Goal: Transaction & Acquisition: Purchase product/service

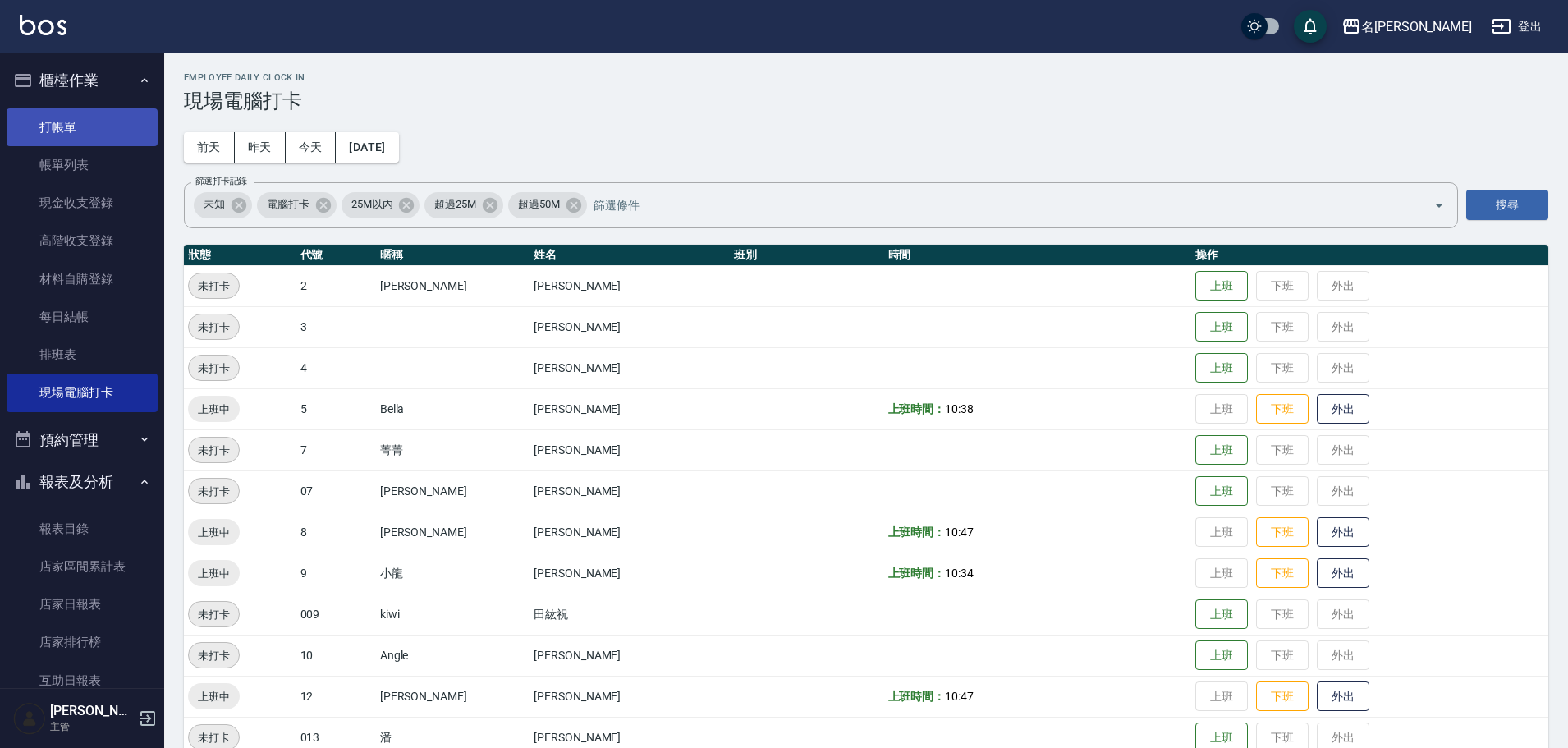
click at [46, 134] on link "打帳單" at bounding box center [82, 127] width 151 height 38
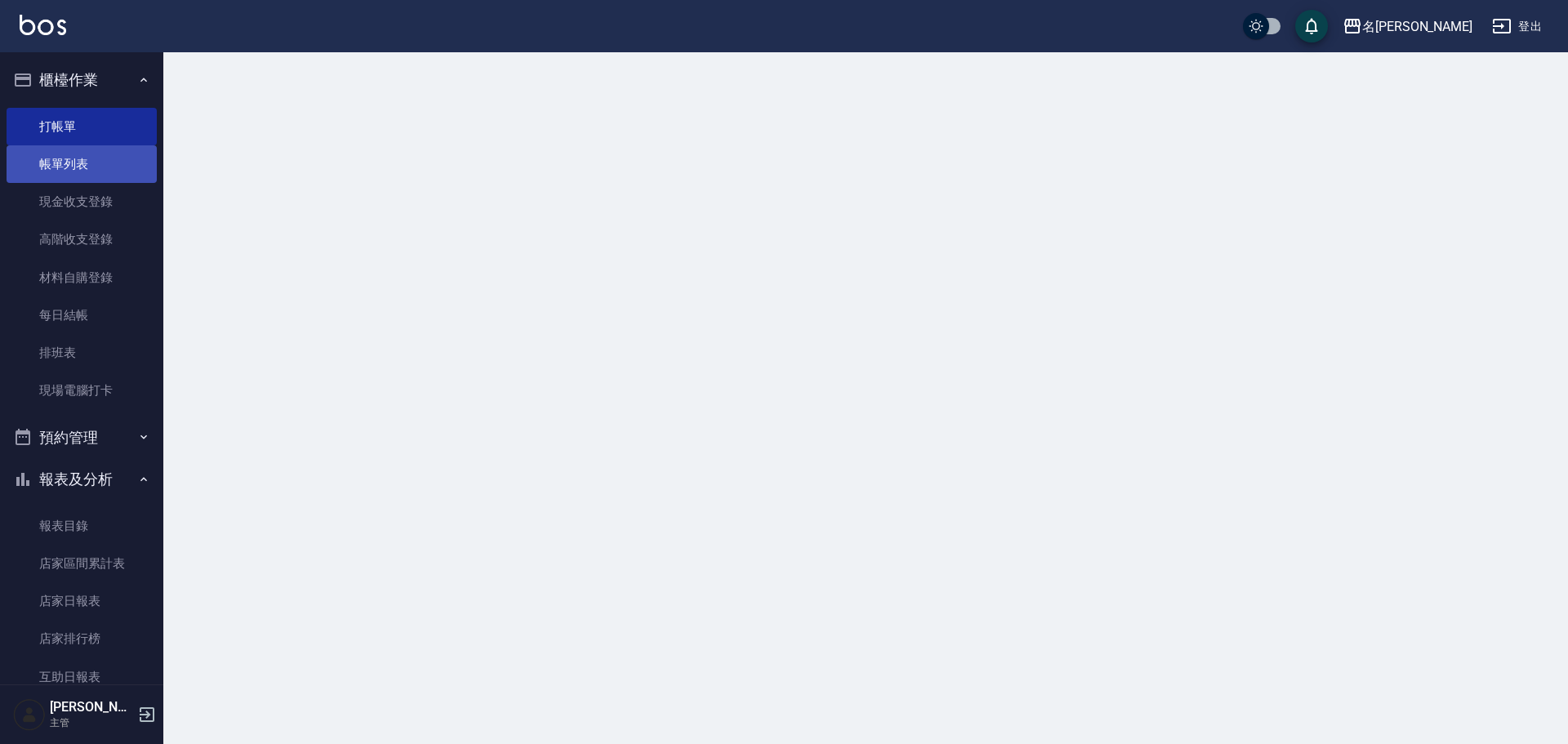
click at [74, 178] on link "帳單列表" at bounding box center [81, 164] width 150 height 38
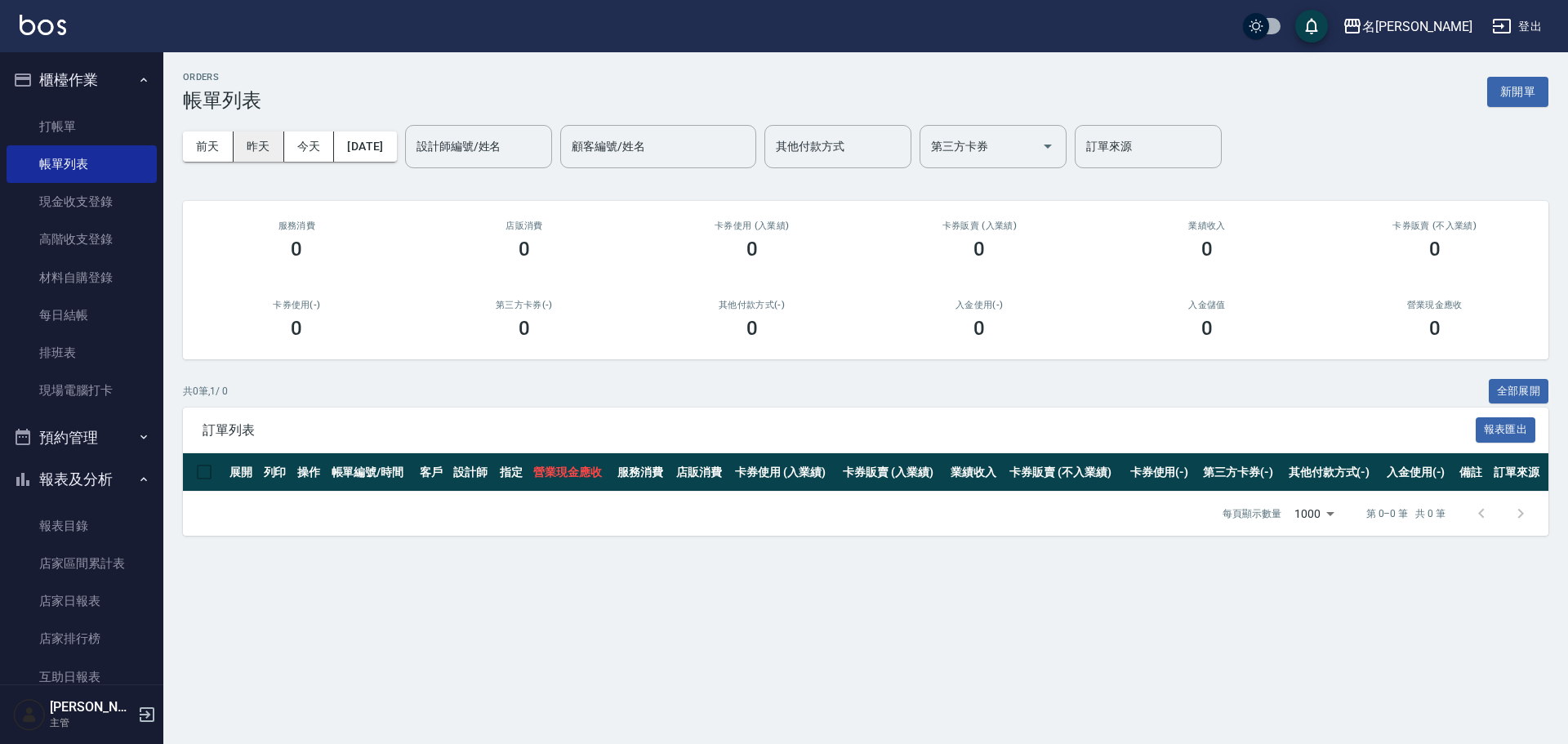
click at [269, 151] on button "昨天" at bounding box center [259, 146] width 51 height 30
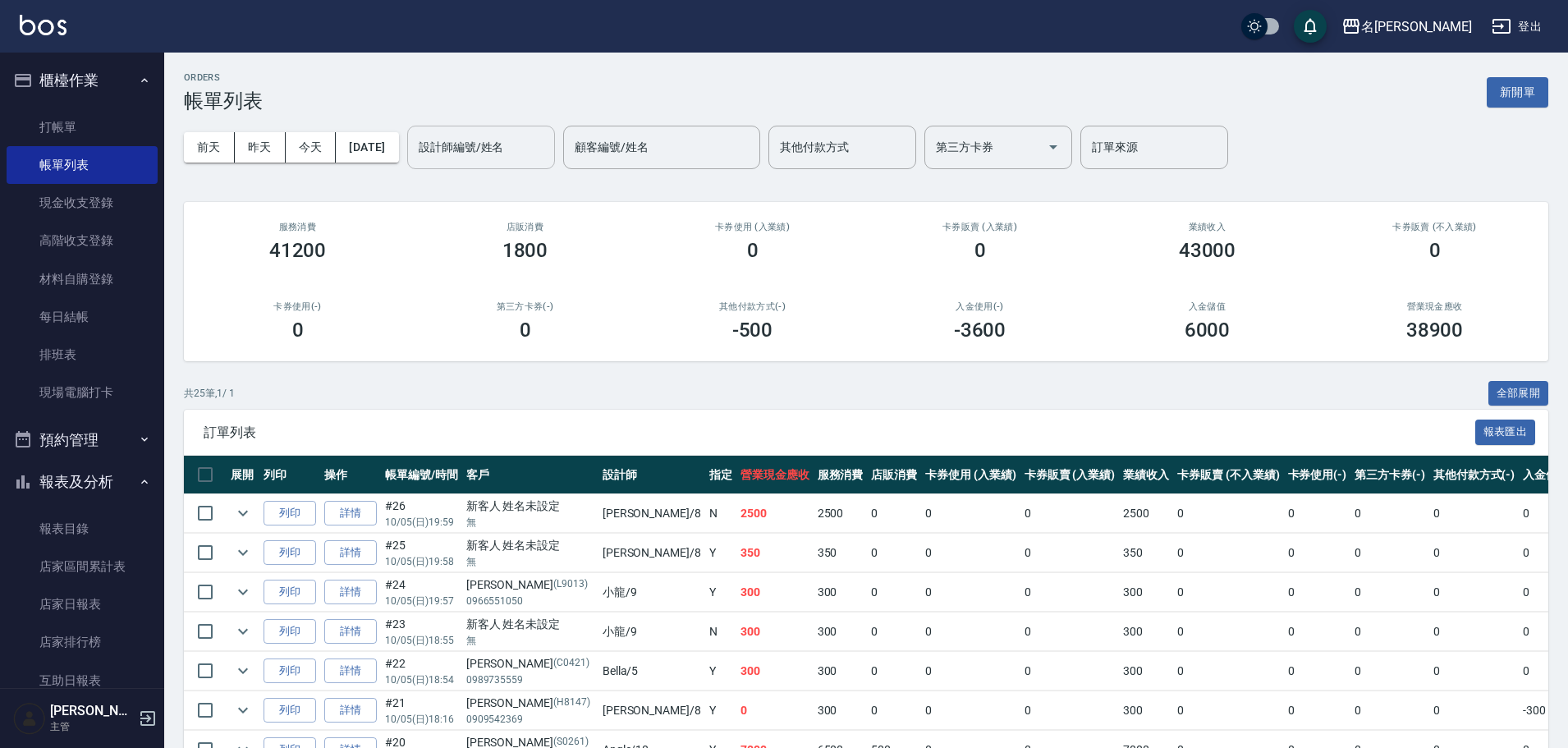
drag, startPoint x: 467, startPoint y: 156, endPoint x: 468, endPoint y: 165, distance: 9.1
click at [468, 155] on input "設計師編號/姓名" at bounding box center [481, 147] width 133 height 29
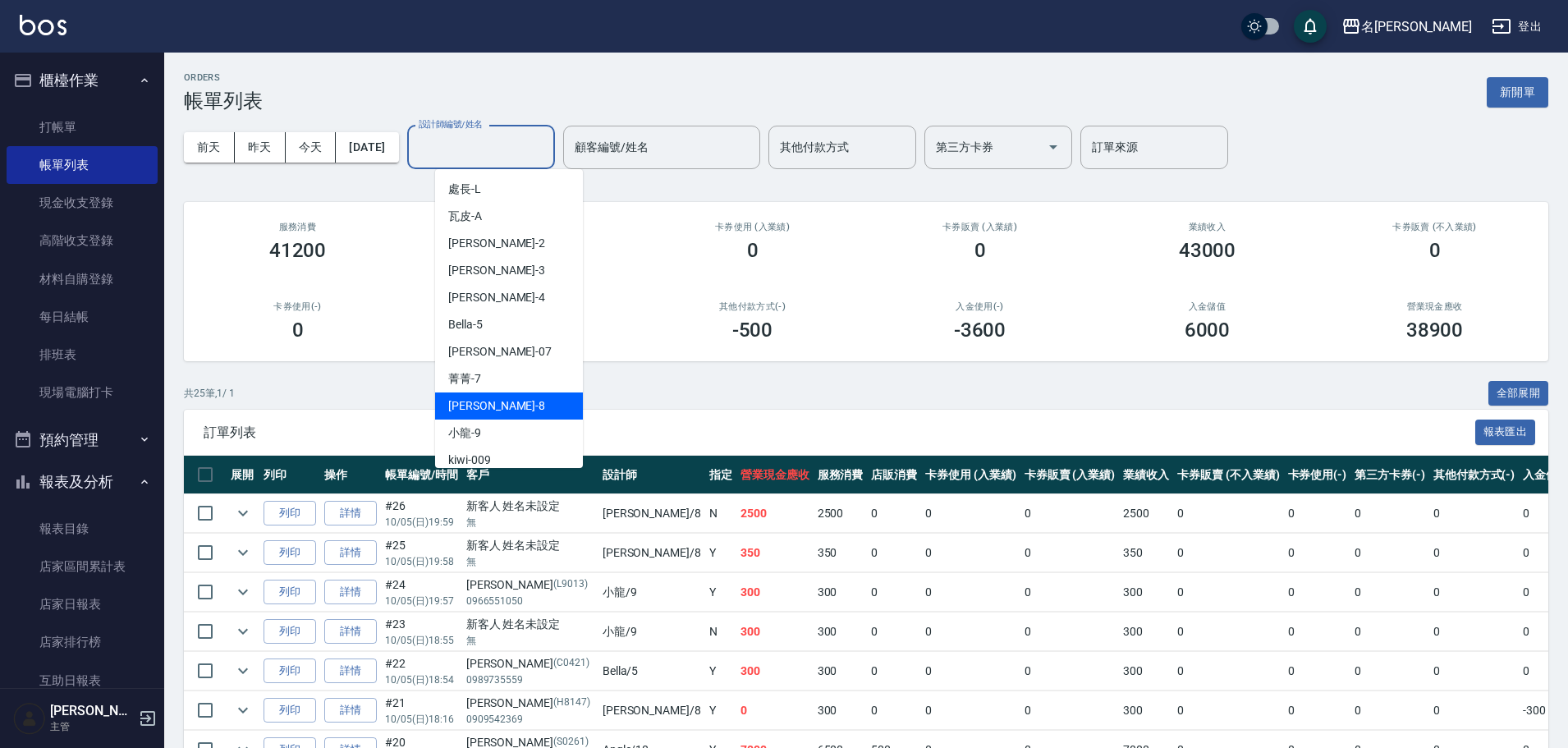
click at [519, 412] on div "Emma -8" at bounding box center [509, 406] width 148 height 27
type input "Emma-8"
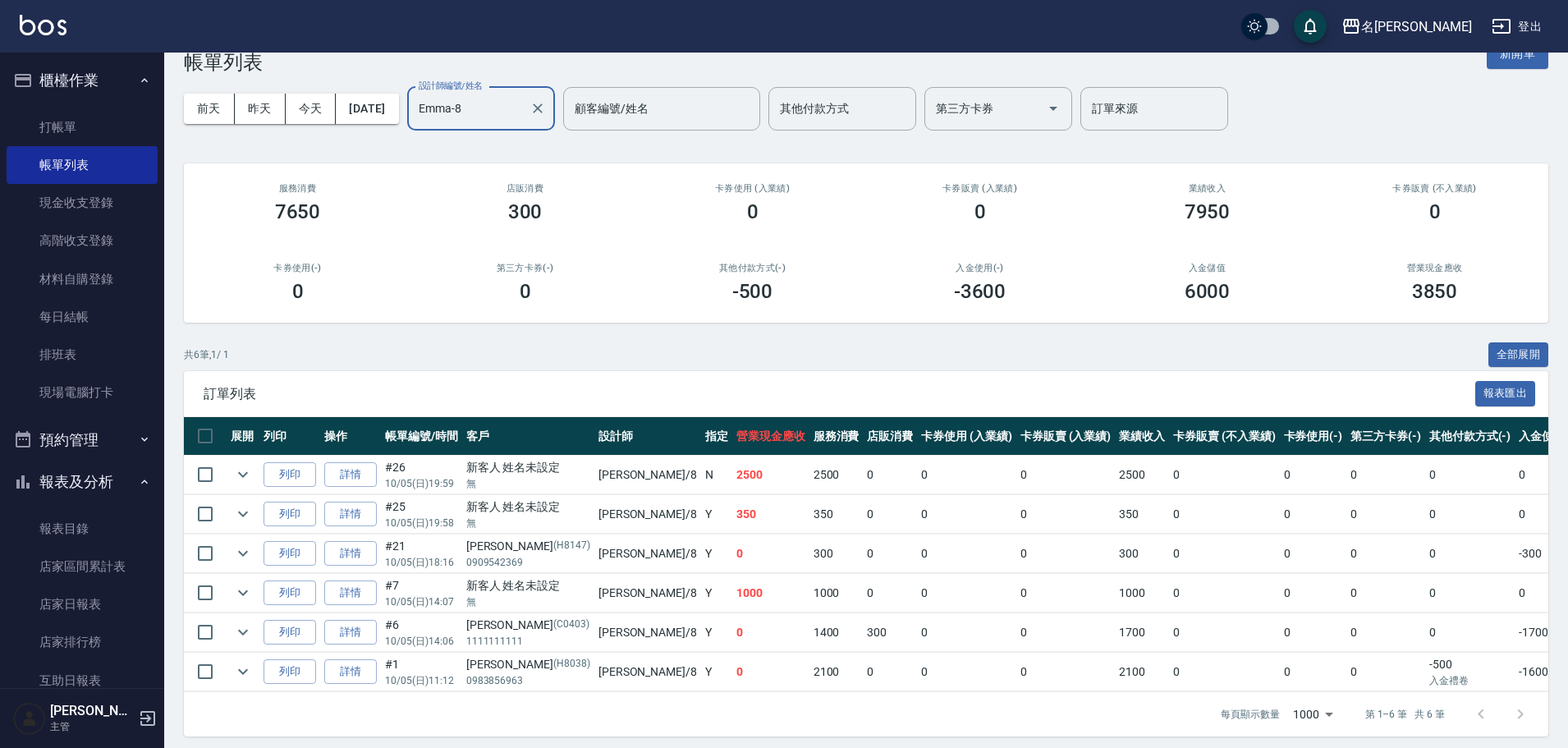
scroll to position [59, 0]
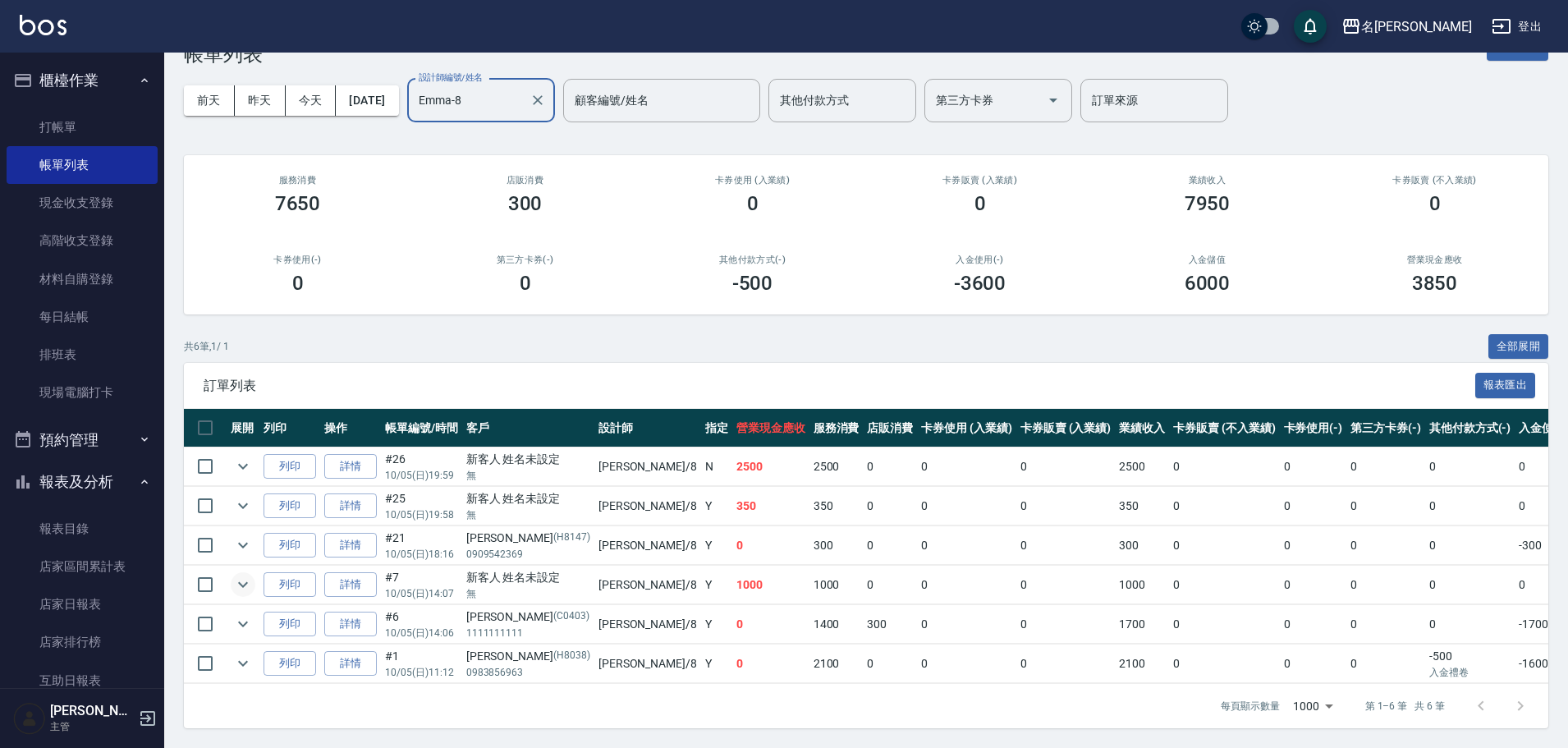
click at [241, 582] on icon "expand row" at bounding box center [243, 585] width 10 height 6
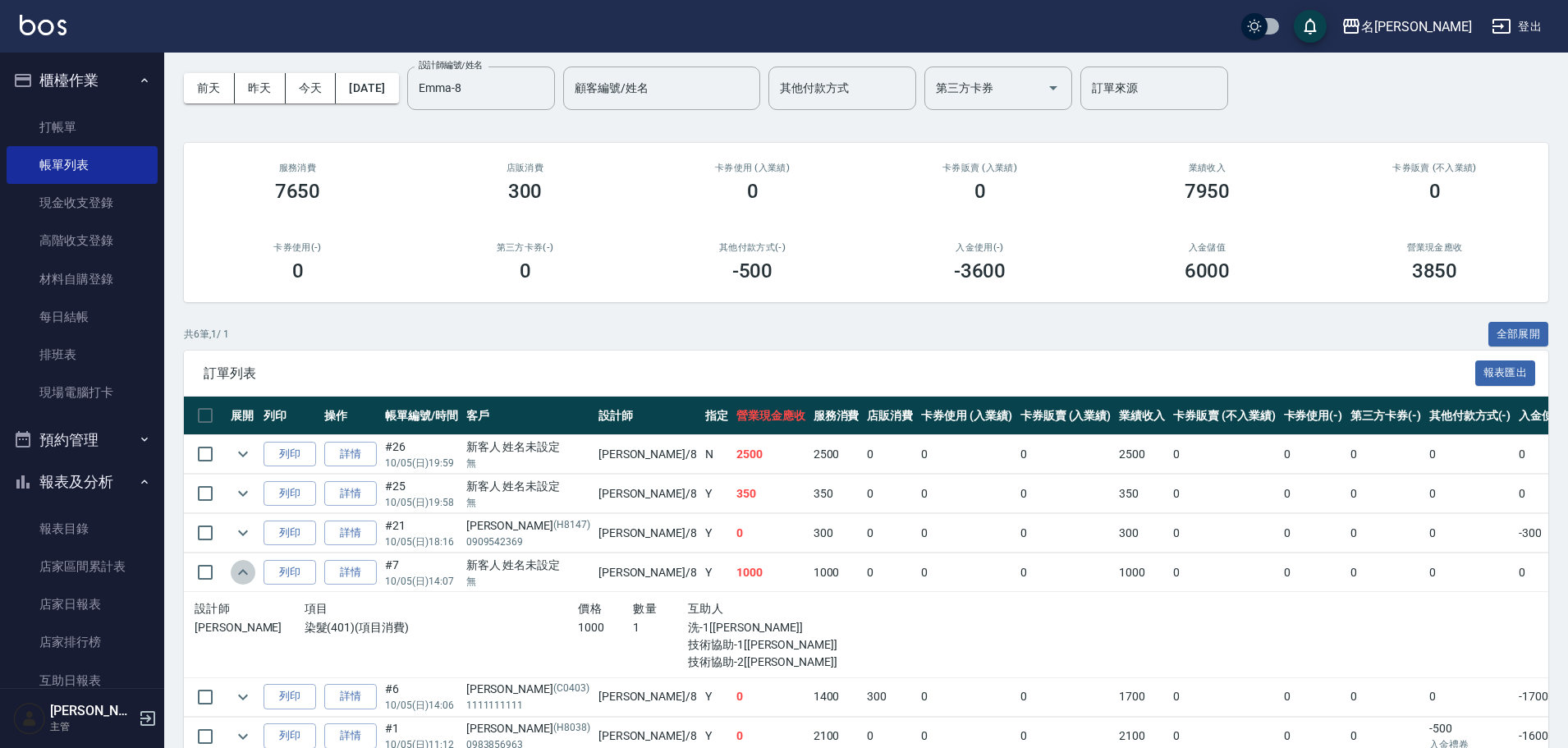
click at [241, 572] on icon "expand row" at bounding box center [243, 572] width 10 height 6
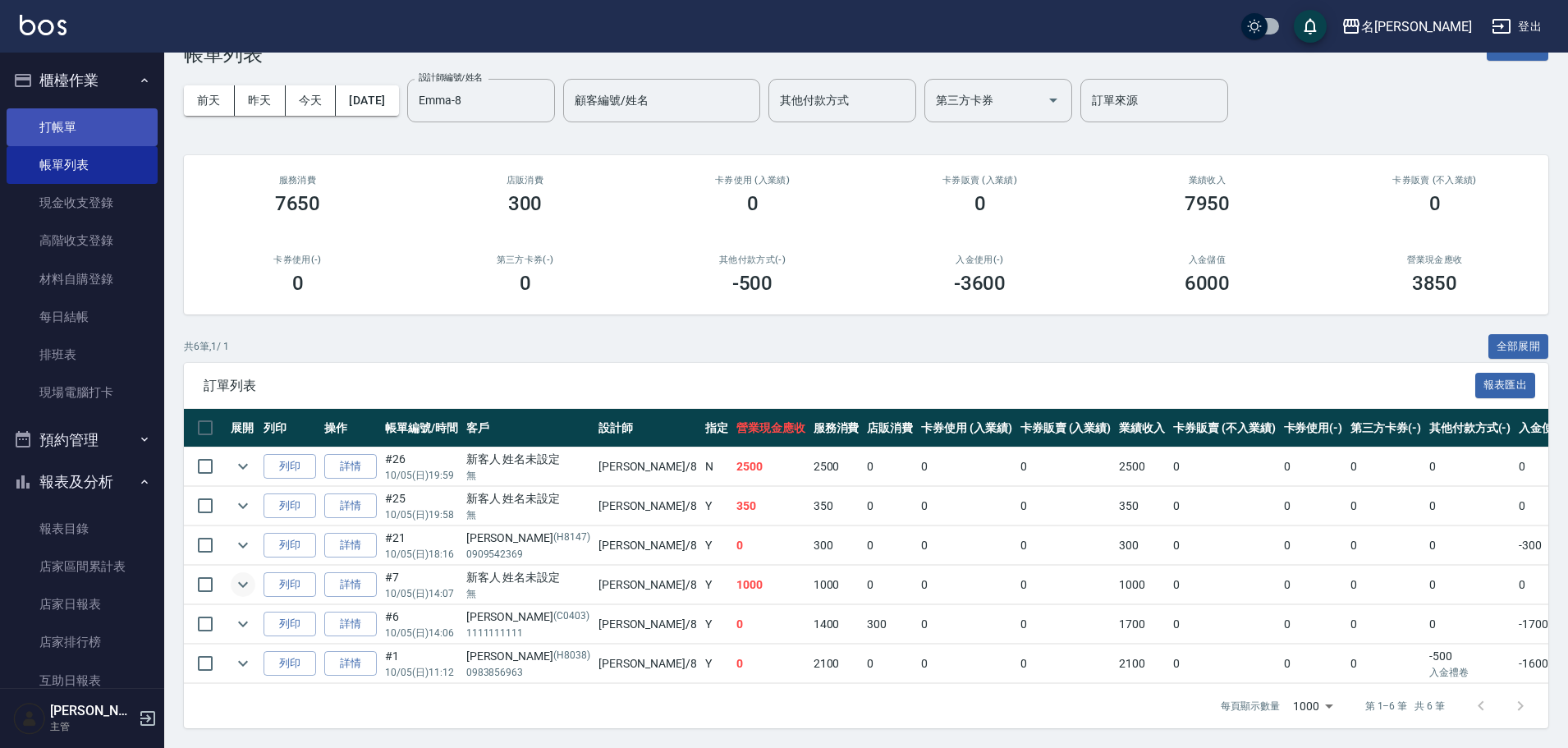
click at [94, 120] on link "打帳單" at bounding box center [82, 127] width 151 height 38
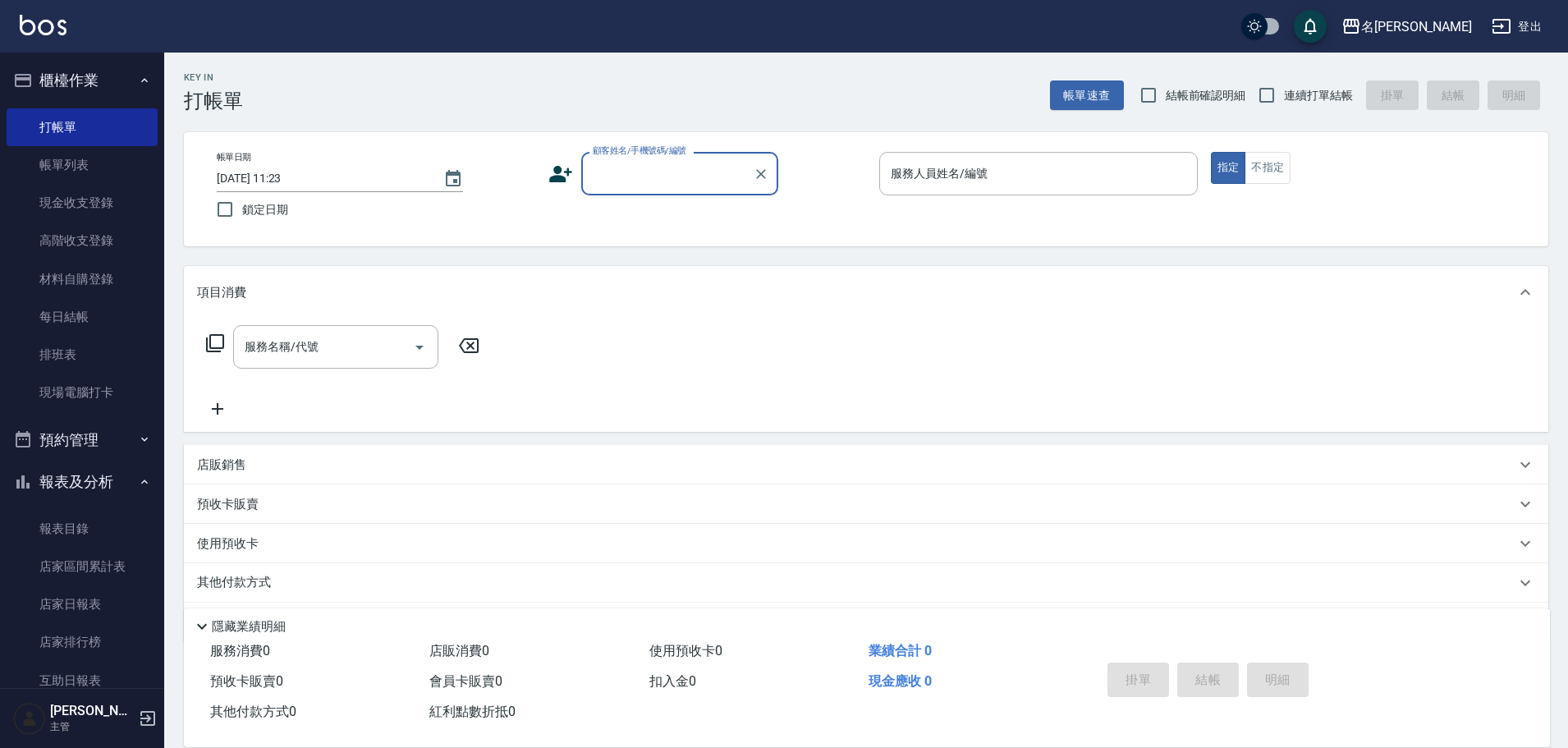
click at [716, 181] on input "顧客姓名/手機號碼/編號" at bounding box center [667, 173] width 157 height 29
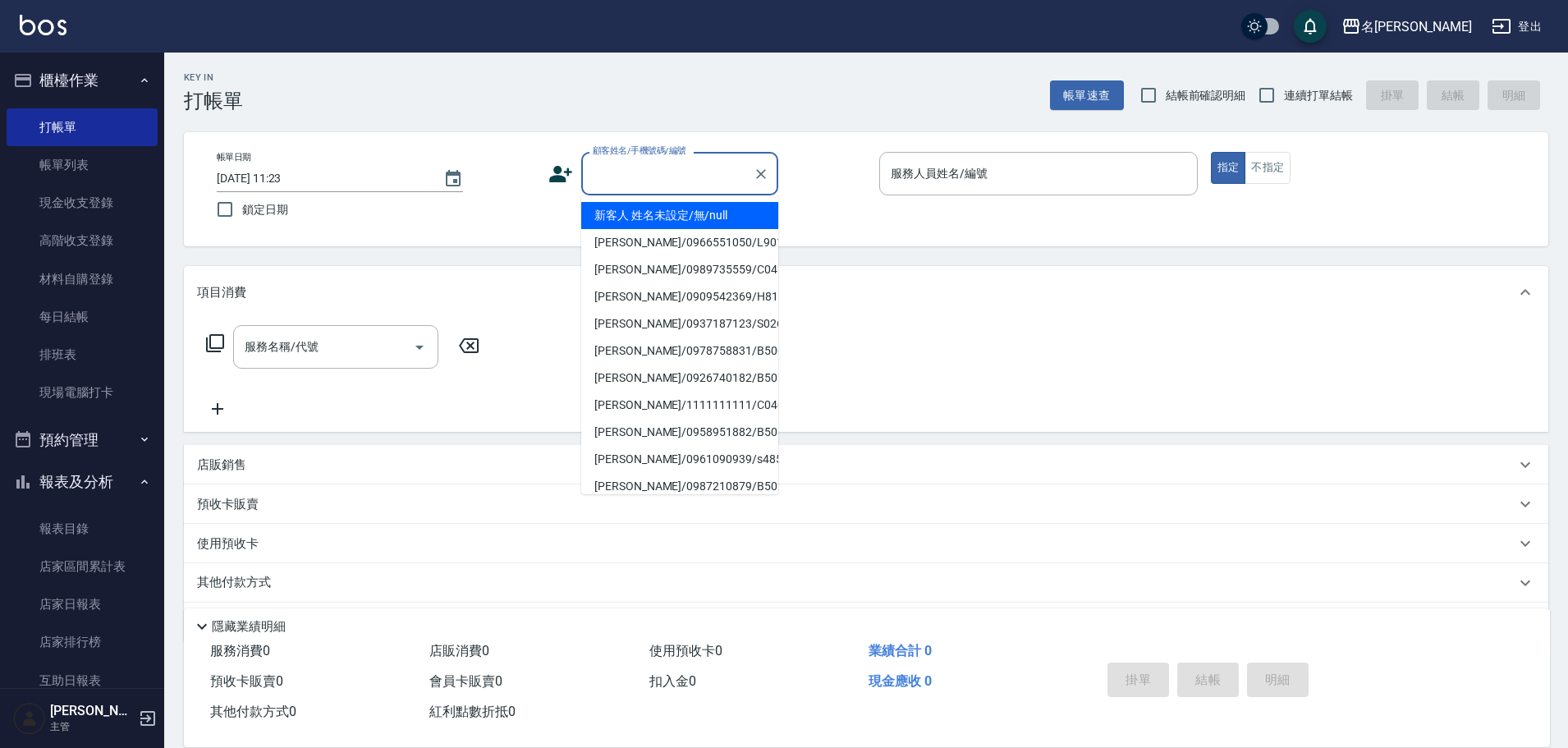
click at [726, 214] on li "新客人 姓名未設定/無/null" at bounding box center [679, 215] width 197 height 27
type input "新客人 姓名未設定/無/null"
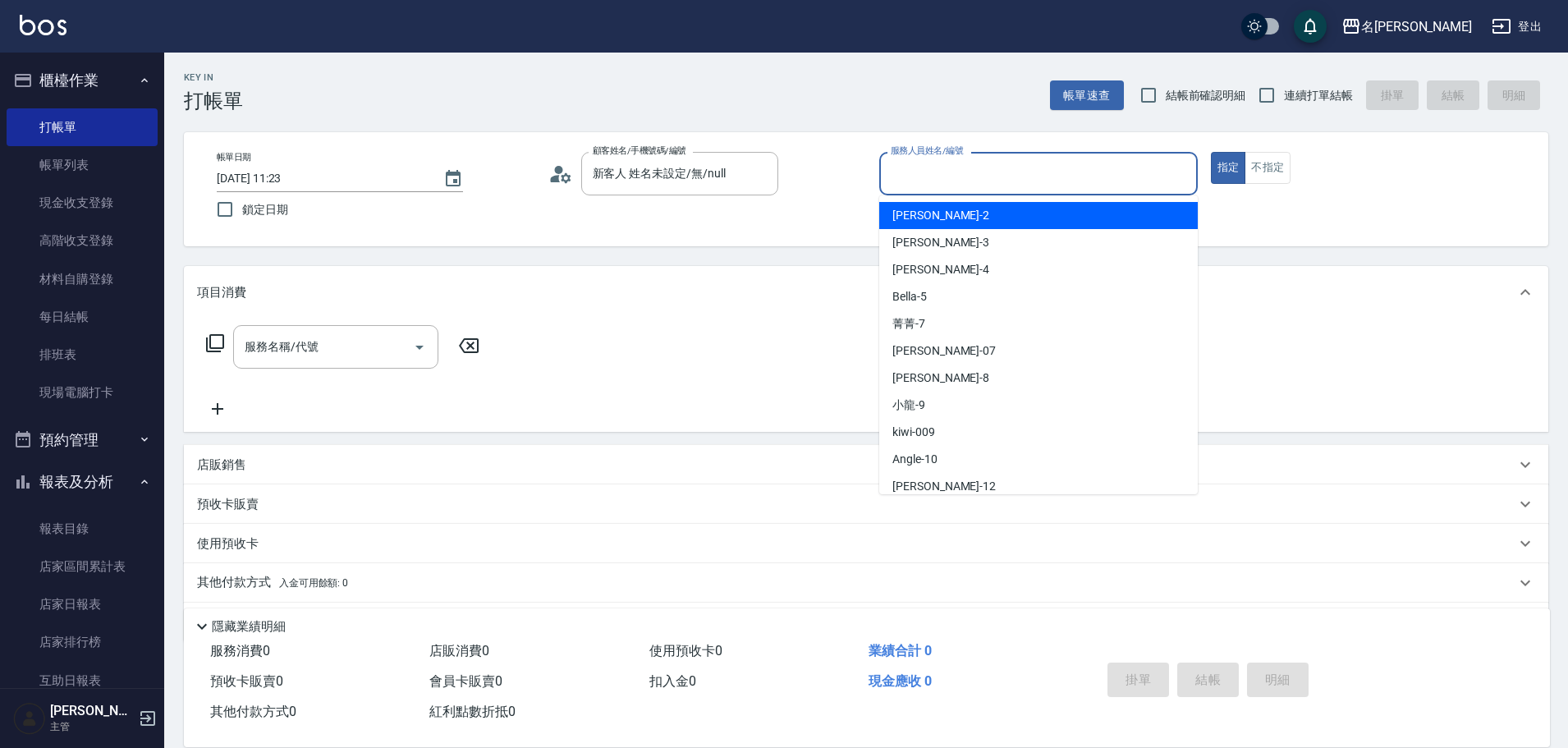
drag, startPoint x: 1088, startPoint y: 172, endPoint x: 1049, endPoint y: 308, distance: 141.5
click at [1088, 181] on input "服務人員姓名/編號" at bounding box center [1039, 173] width 303 height 29
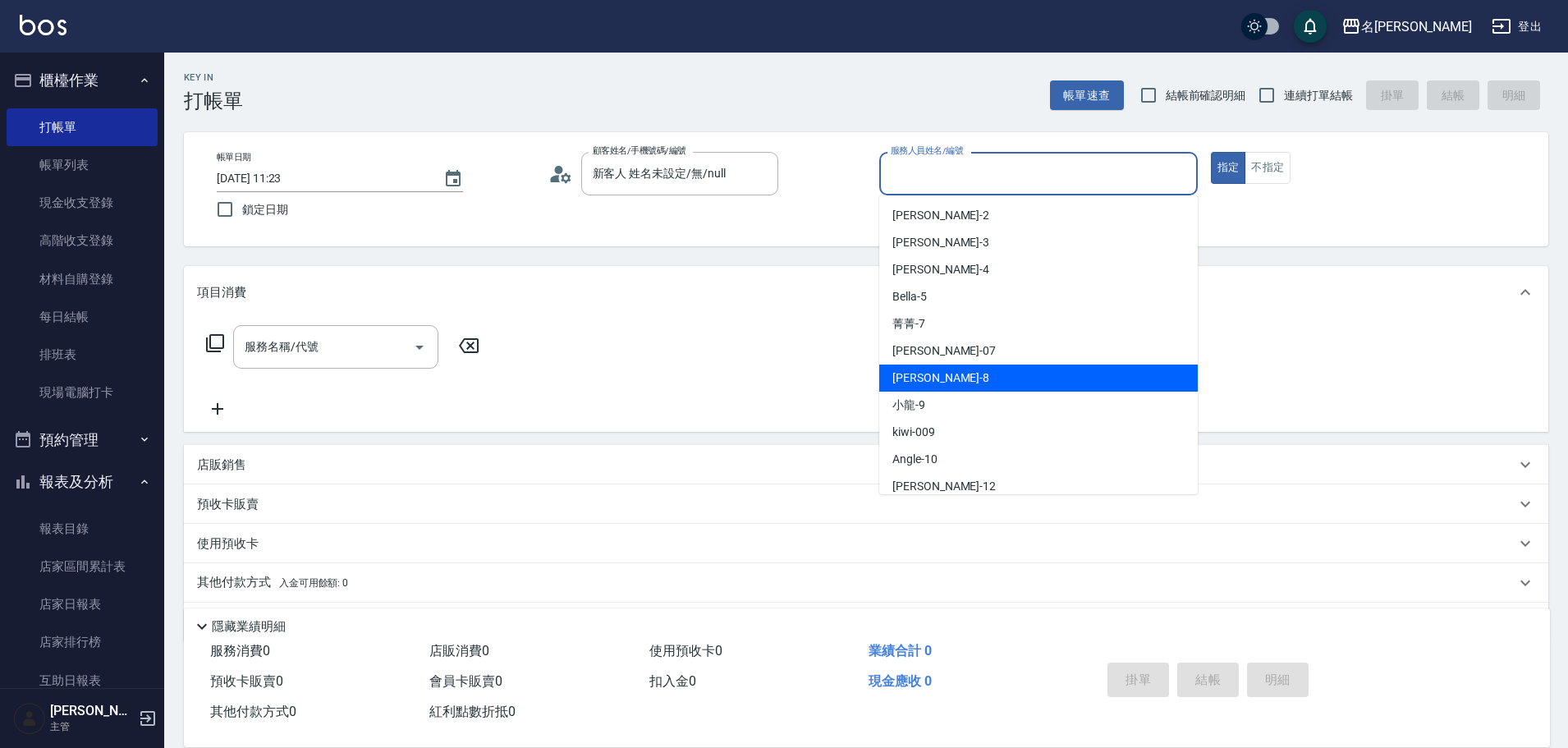
click at [1005, 377] on div "Emma -8" at bounding box center [1039, 378] width 318 height 27
type input "Emma-8"
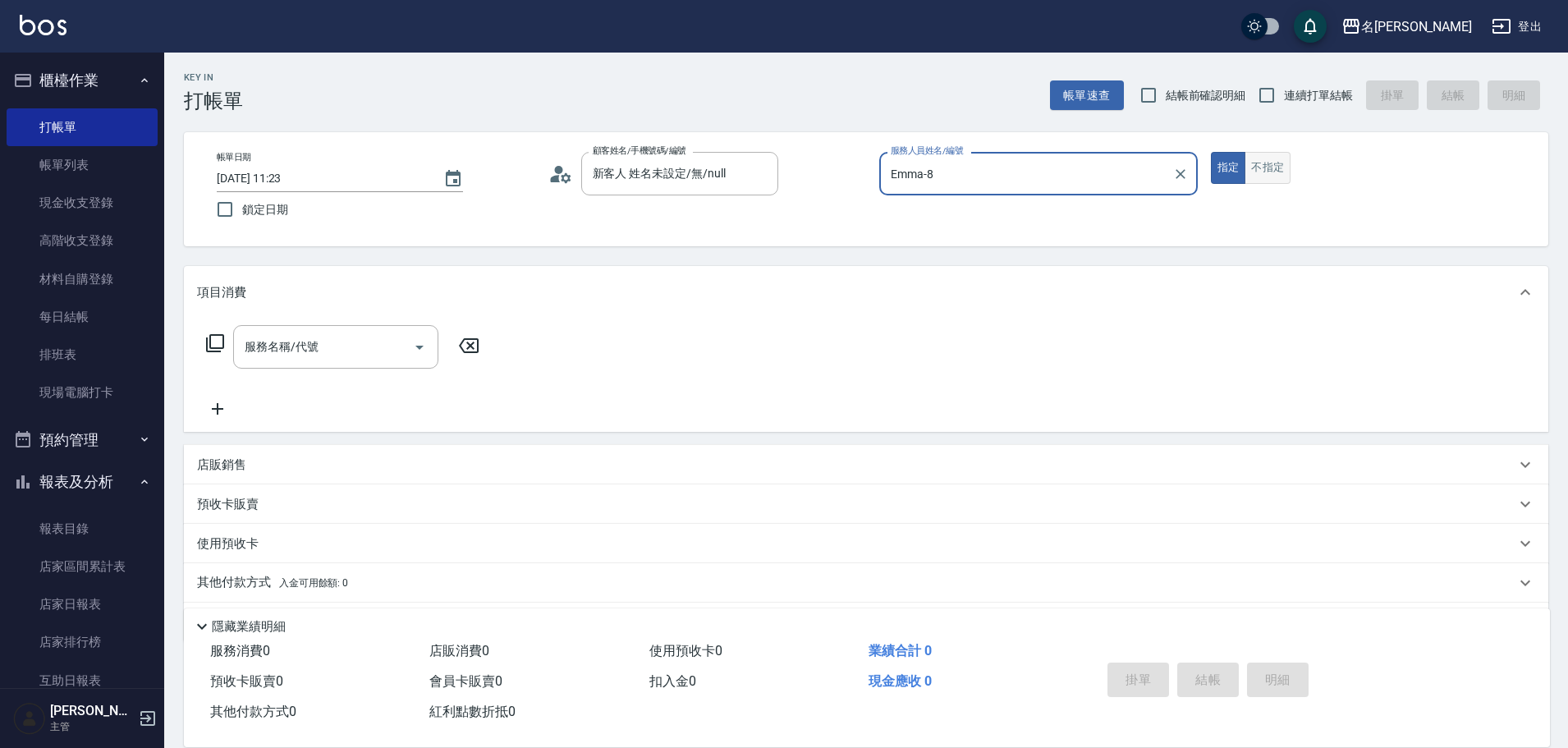
click at [1279, 169] on button "不指定" at bounding box center [1268, 167] width 46 height 32
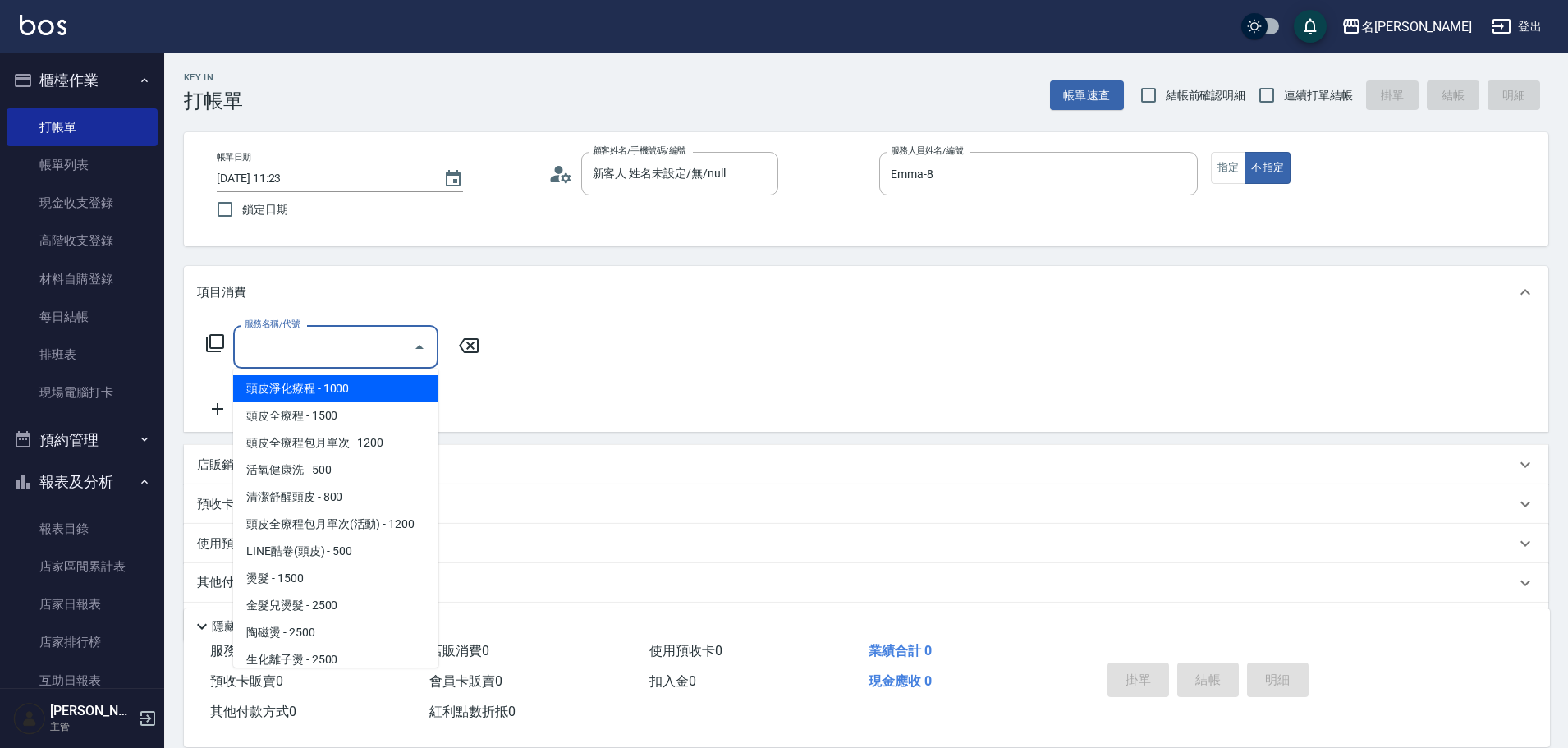
click at [371, 337] on input "服務名稱/代號" at bounding box center [323, 346] width 166 height 29
click at [299, 382] on span "頭皮淨化療程 - 1000" at bounding box center [336, 388] width 205 height 27
type input "頭皮淨化療程(101)"
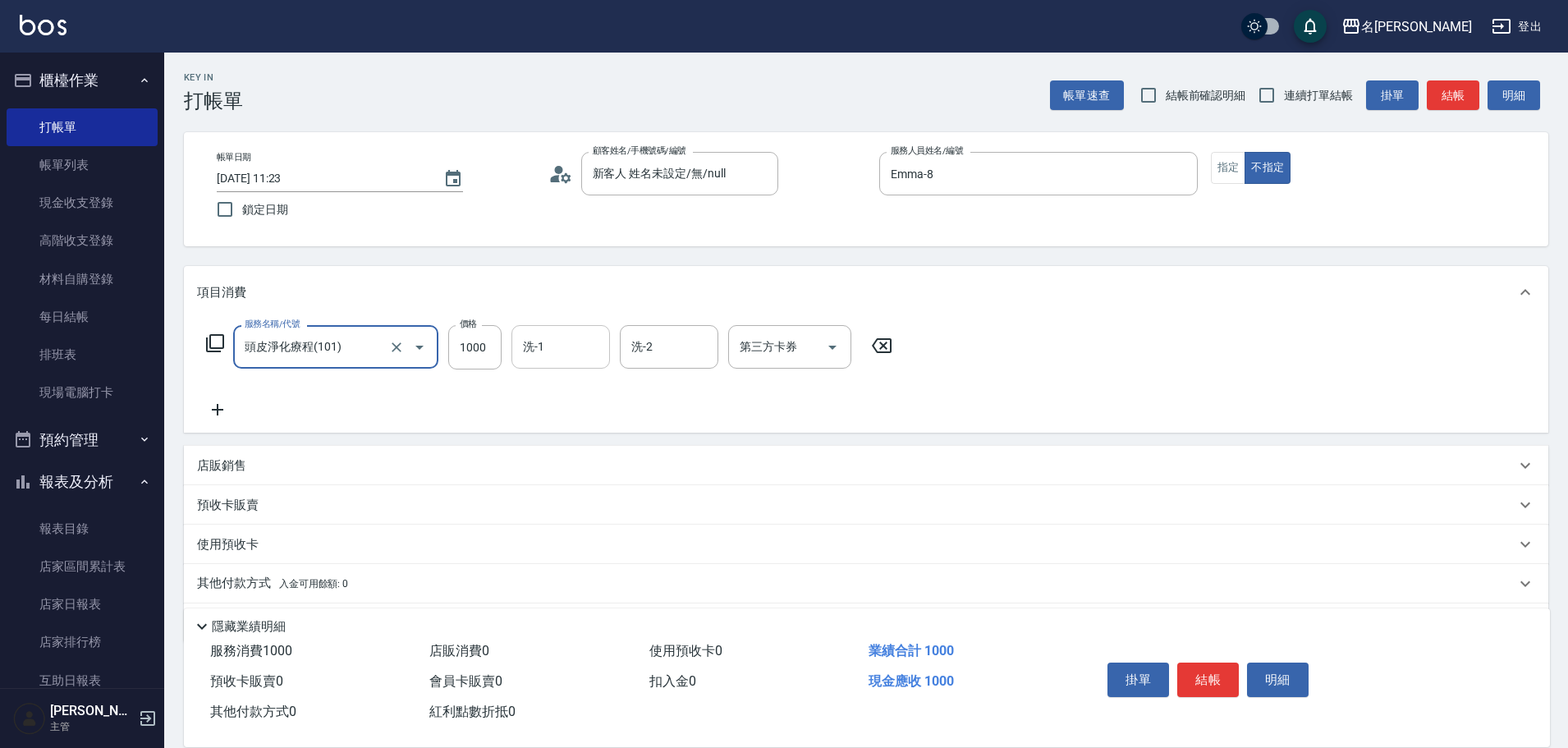
click at [540, 350] on input "洗-1" at bounding box center [561, 346] width 84 height 29
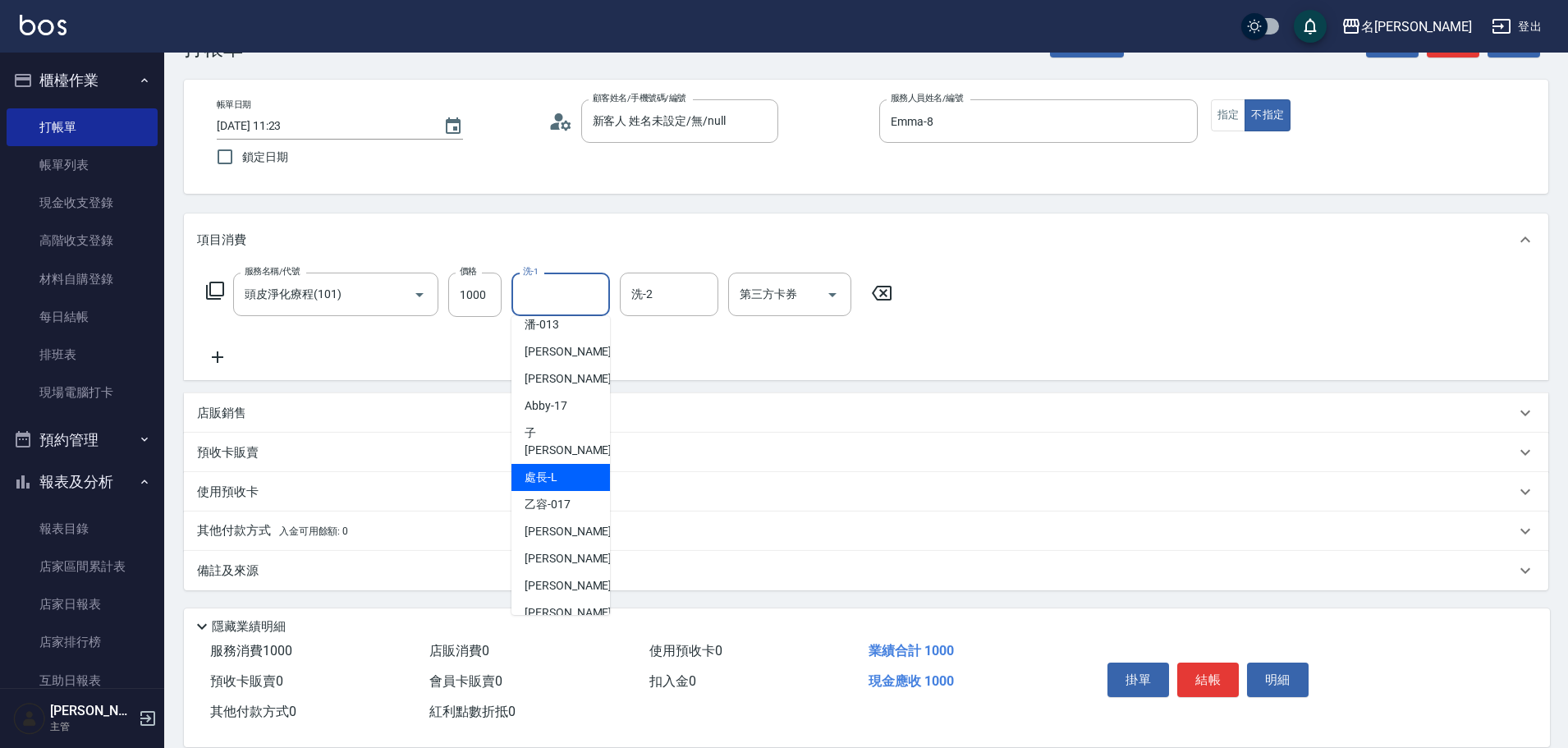
scroll to position [411, 0]
click at [564, 624] on div "語爭 -20" at bounding box center [561, 637] width 99 height 27
type input "語爭-20"
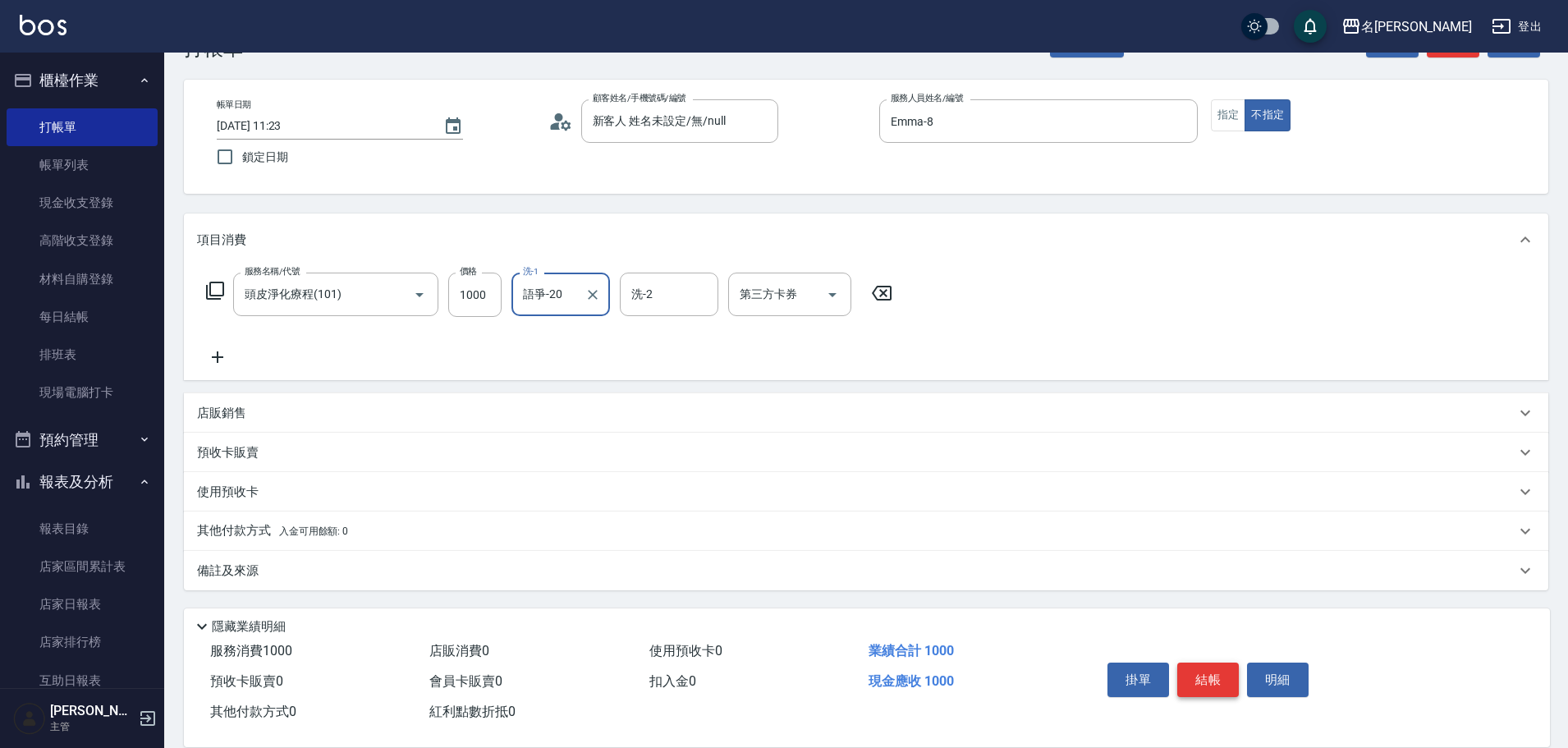
click at [1228, 676] on button "結帳" at bounding box center [1208, 680] width 62 height 35
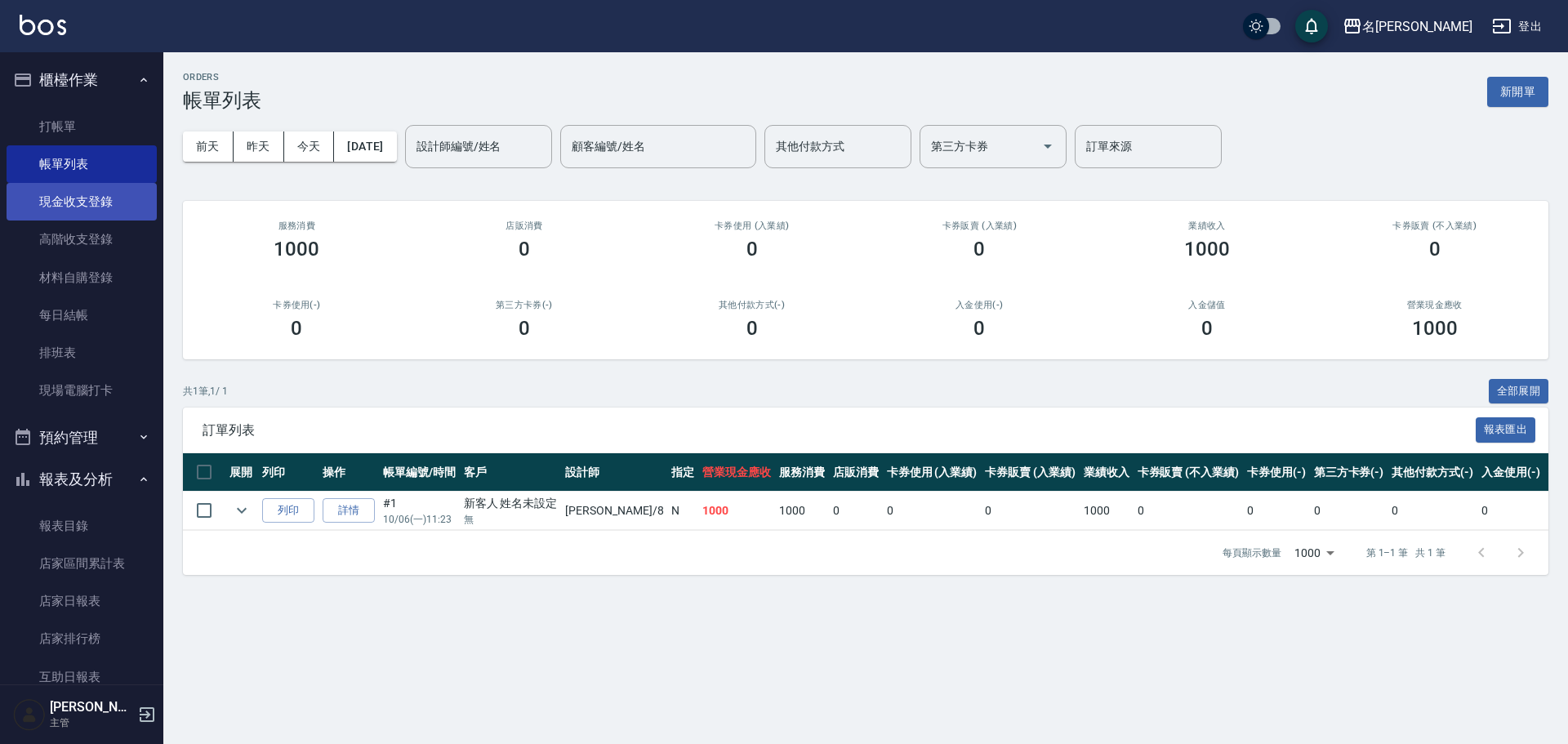
click at [39, 209] on link "現金收支登錄" at bounding box center [81, 202] width 150 height 38
